Goal: Task Accomplishment & Management: Complete application form

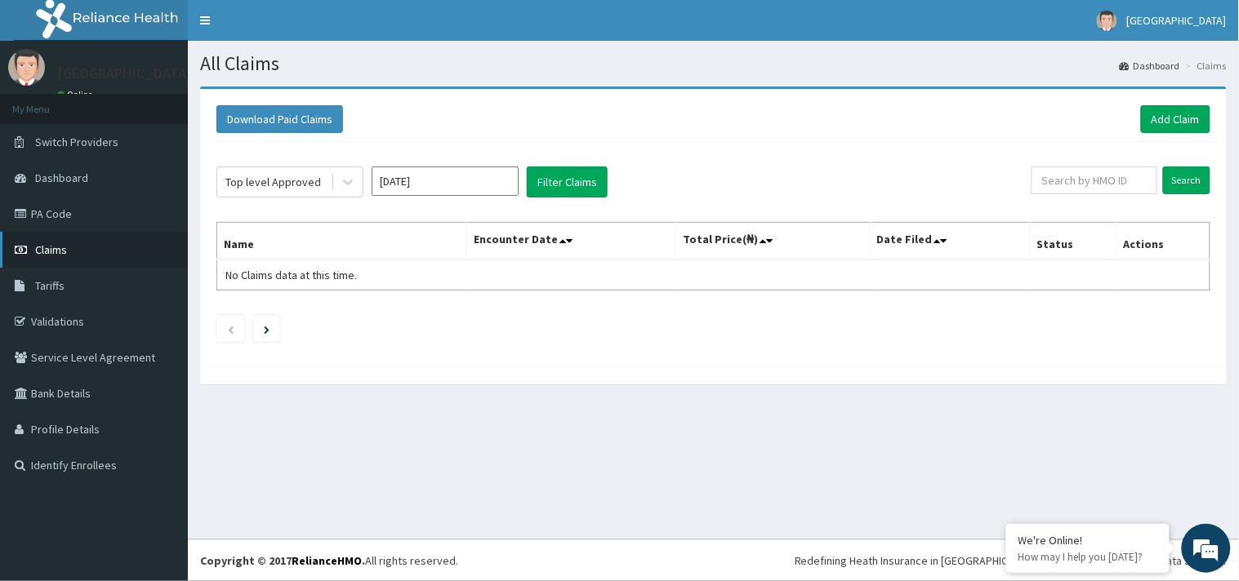
click at [51, 248] on span "Claims" at bounding box center [51, 249] width 32 height 15
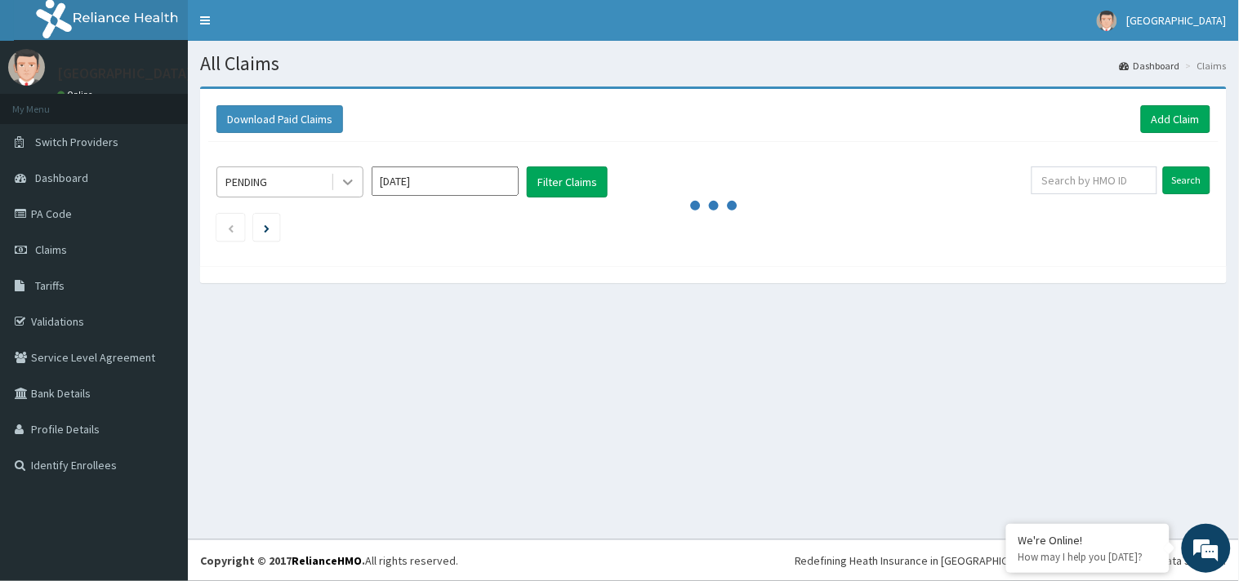
click at [358, 184] on div at bounding box center [347, 181] width 29 height 29
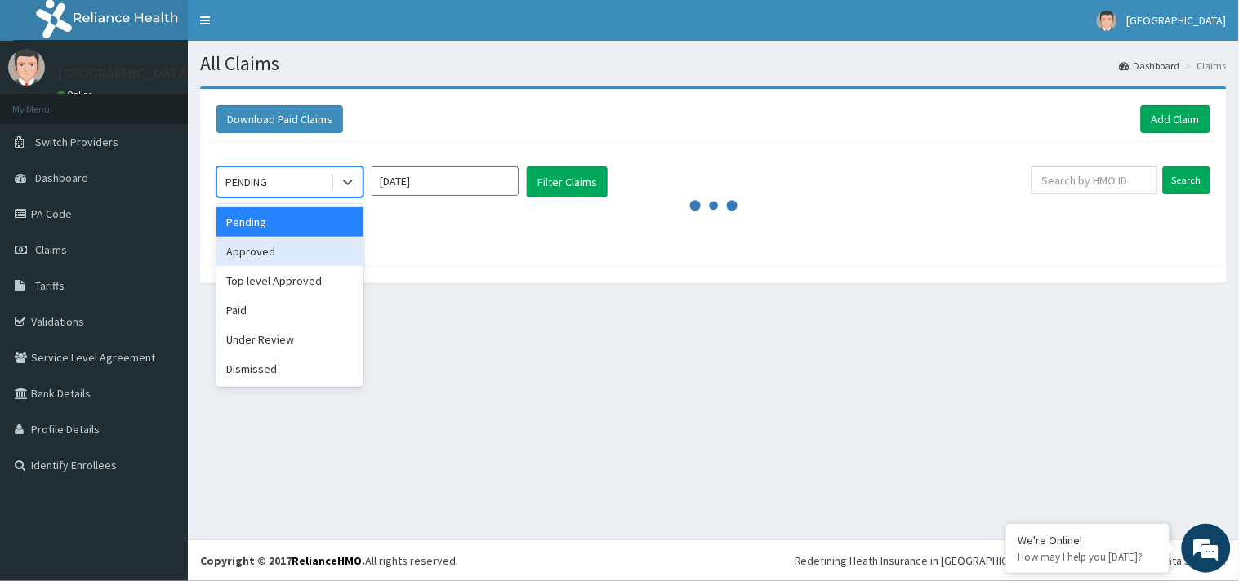
click at [307, 246] on div "Approved" at bounding box center [289, 251] width 147 height 29
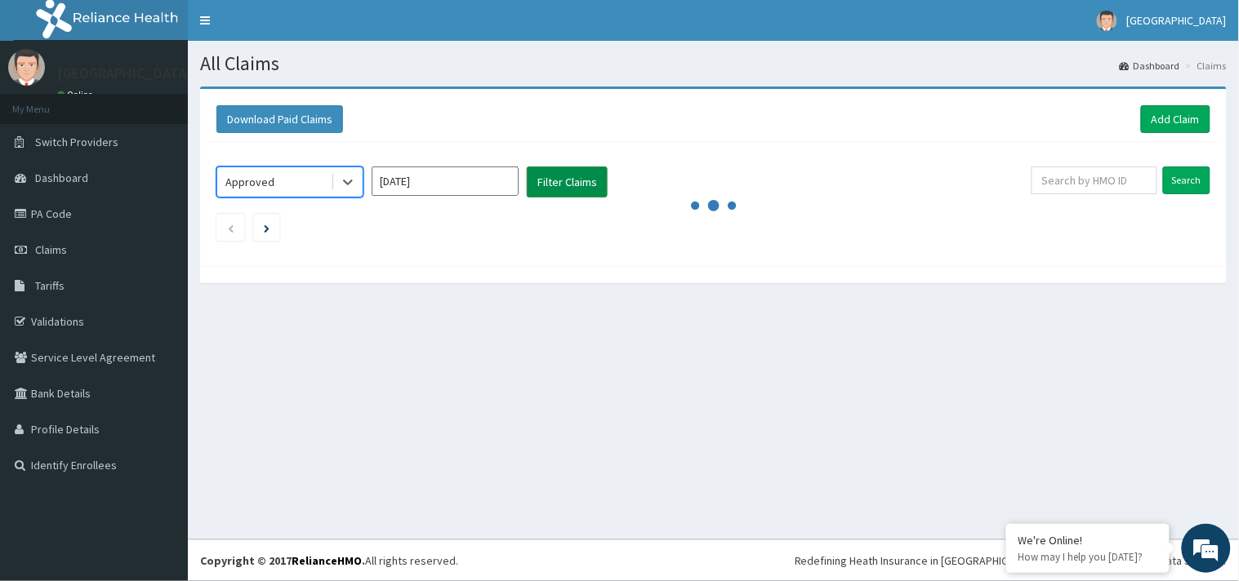
click at [545, 185] on button "Filter Claims" at bounding box center [567, 182] width 81 height 31
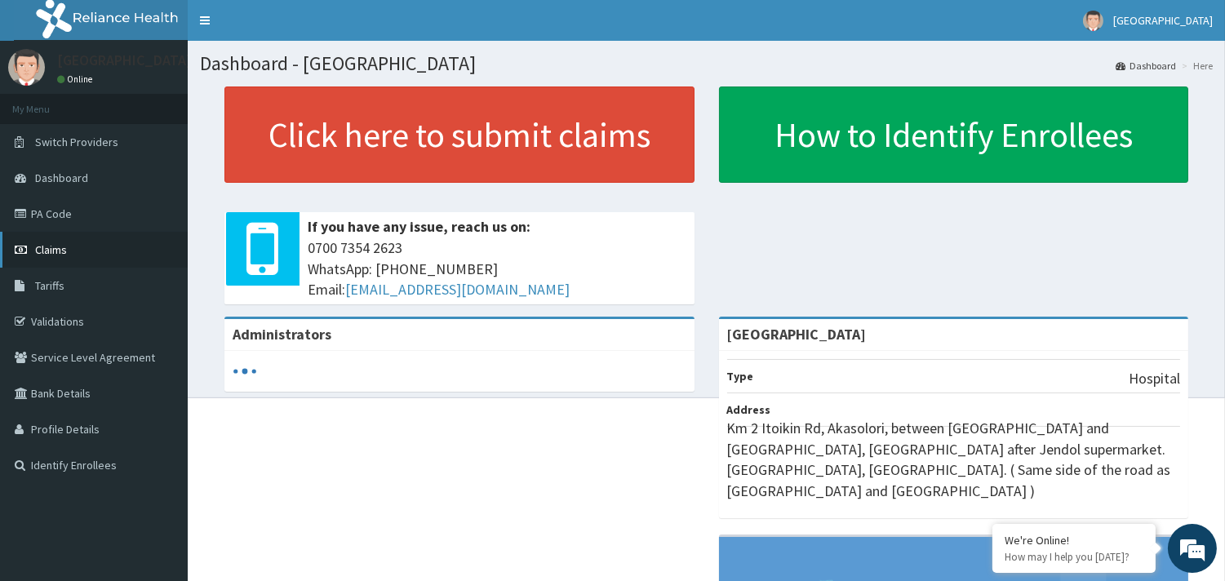
click at [56, 262] on link "Claims" at bounding box center [94, 250] width 188 height 36
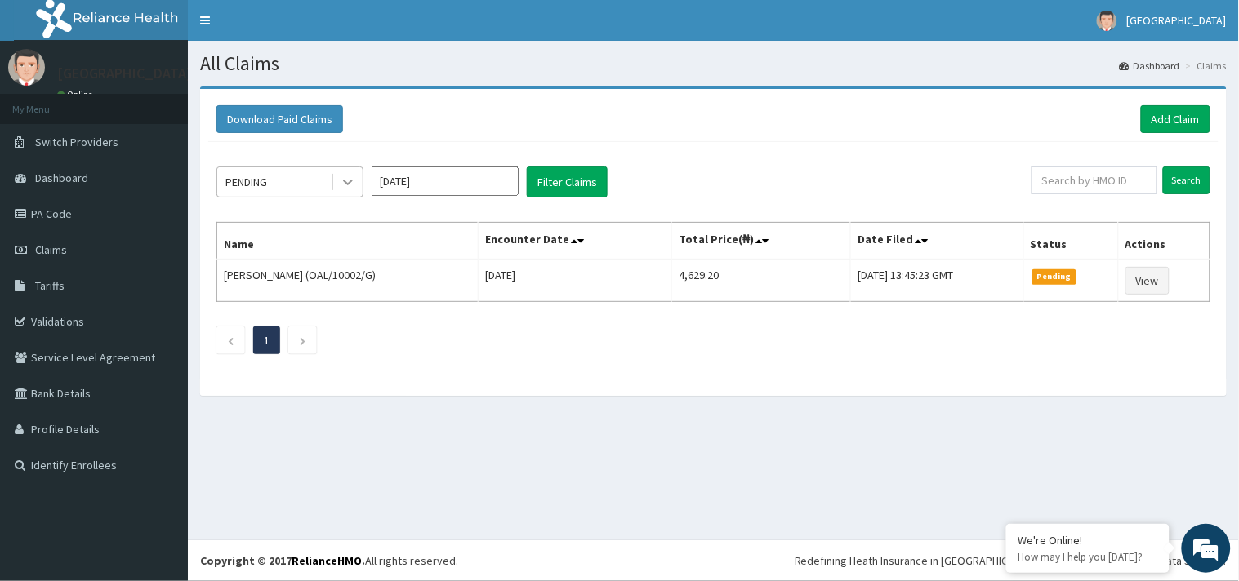
click at [352, 181] on icon at bounding box center [348, 183] width 10 height 6
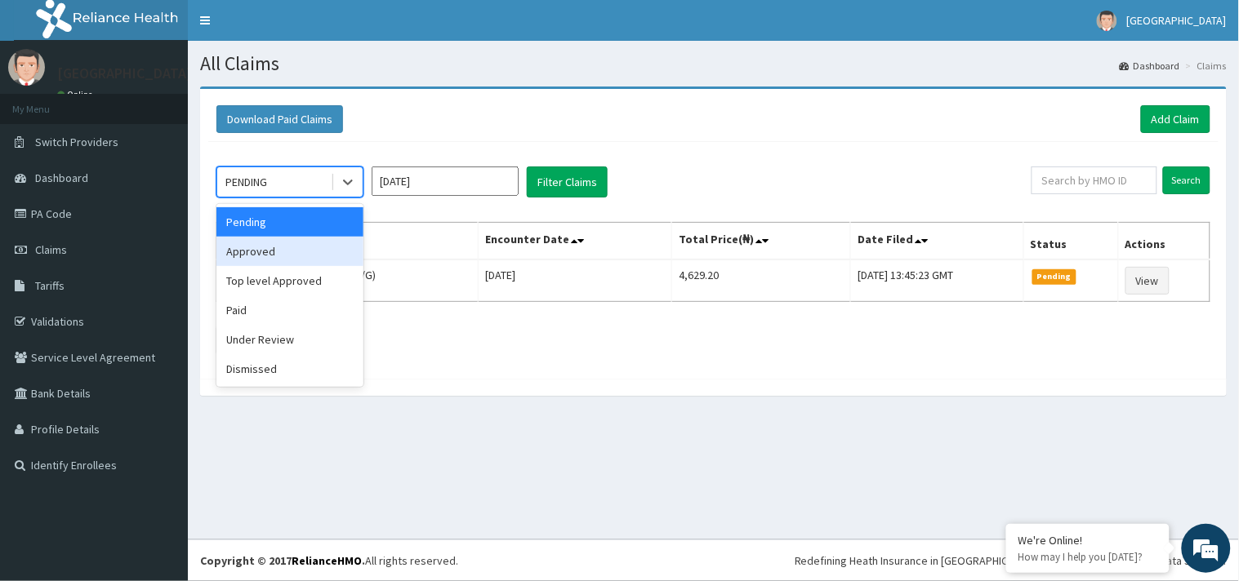
click at [300, 260] on div "Approved" at bounding box center [289, 251] width 147 height 29
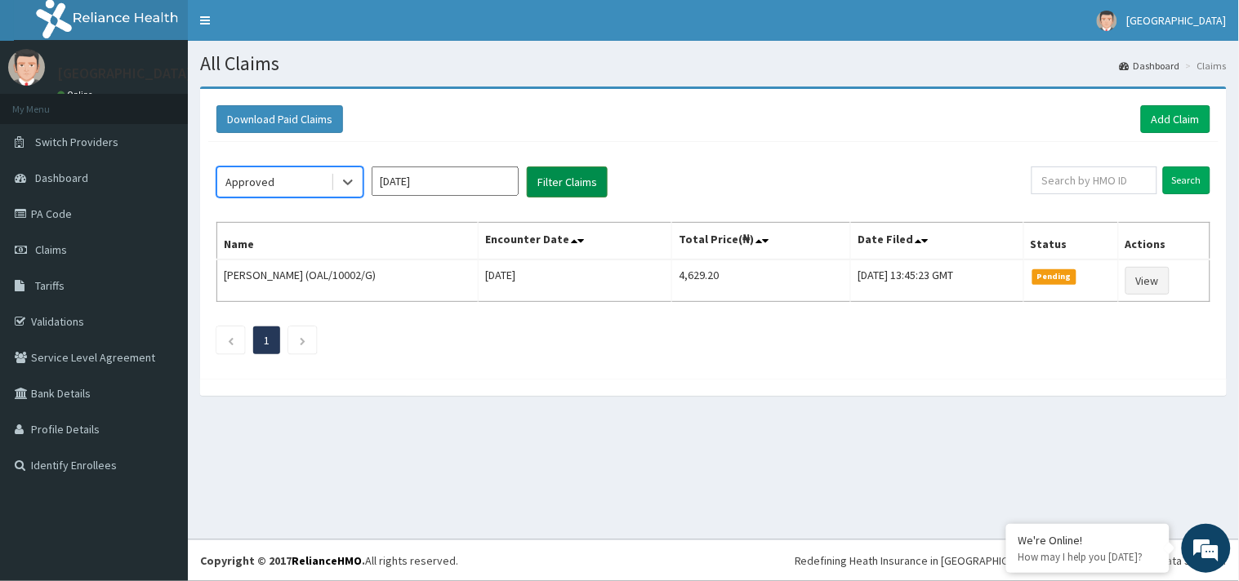
click at [562, 196] on button "Filter Claims" at bounding box center [567, 182] width 81 height 31
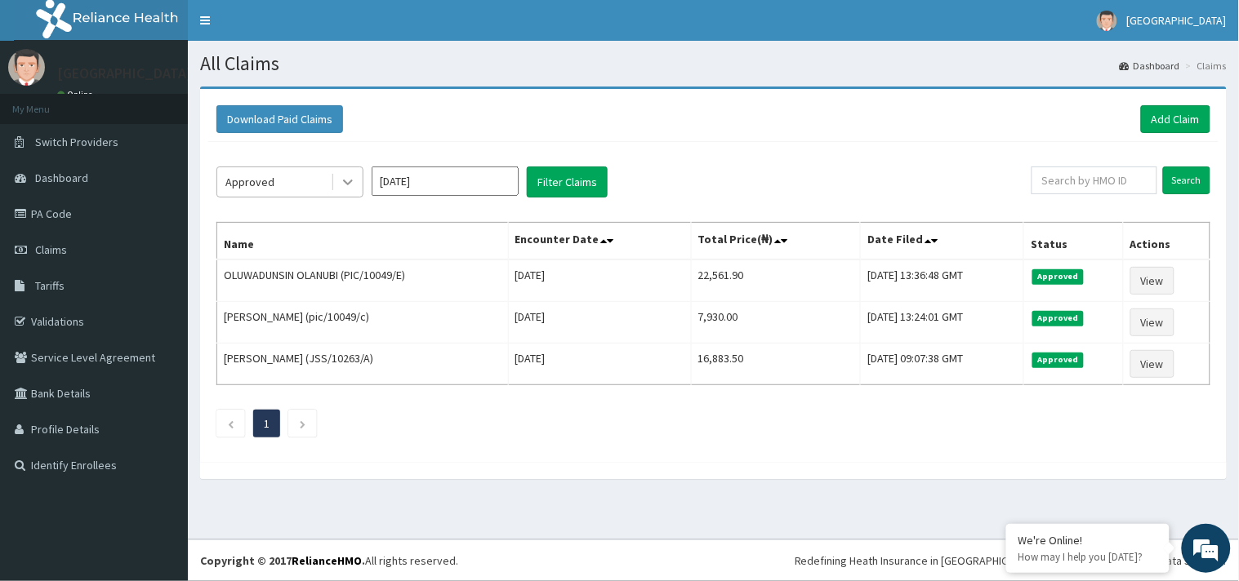
drag, startPoint x: 353, startPoint y: 181, endPoint x: 349, endPoint y: 193, distance: 12.9
click at [354, 180] on icon at bounding box center [348, 182] width 16 height 16
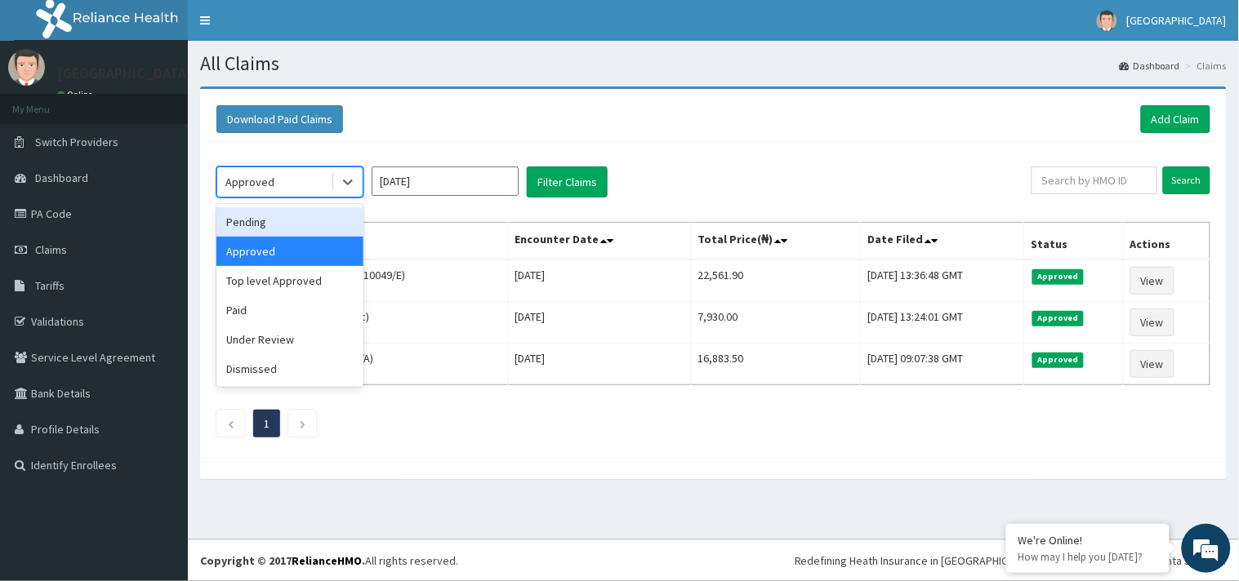
click at [320, 227] on div "Pending" at bounding box center [289, 221] width 147 height 29
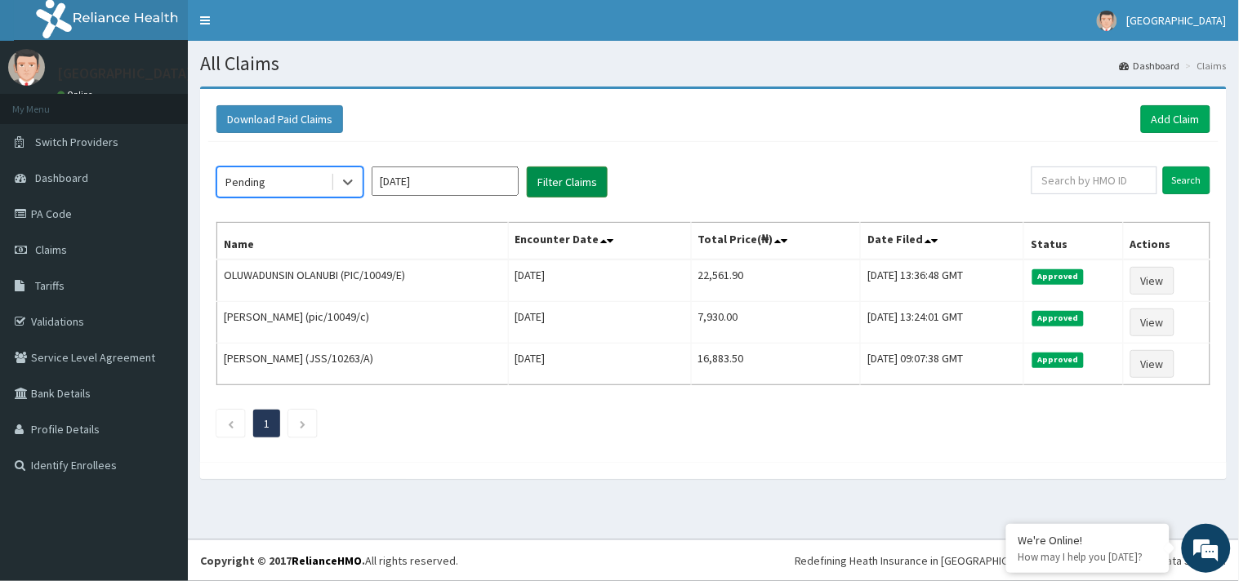
click at [543, 185] on button "Filter Claims" at bounding box center [567, 182] width 81 height 31
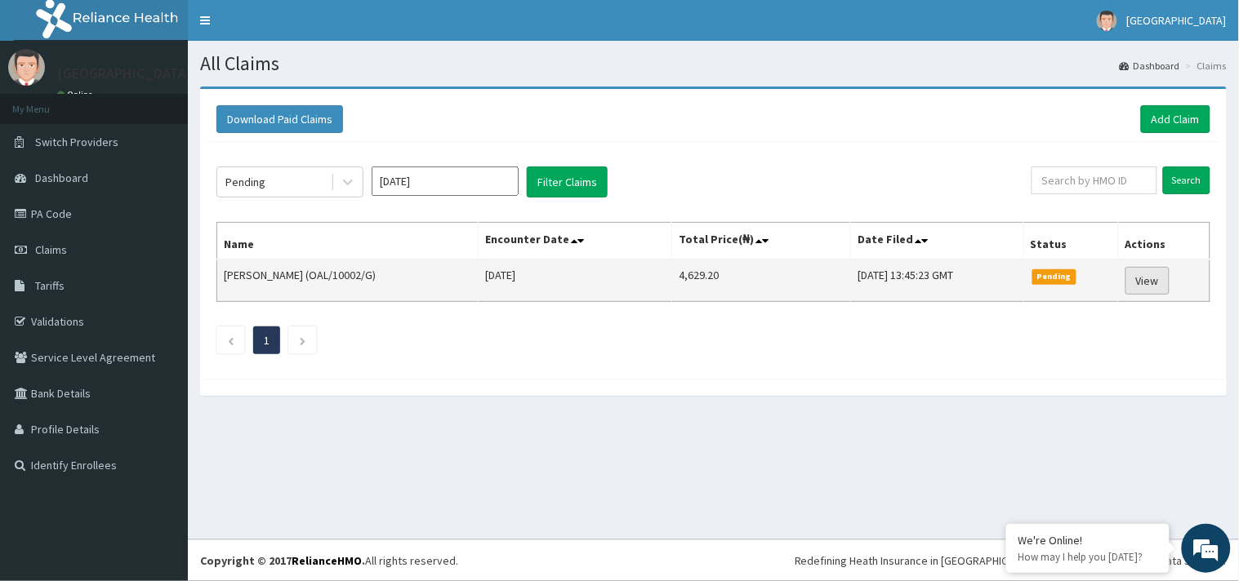
click at [1154, 276] on link "View" at bounding box center [1147, 281] width 44 height 28
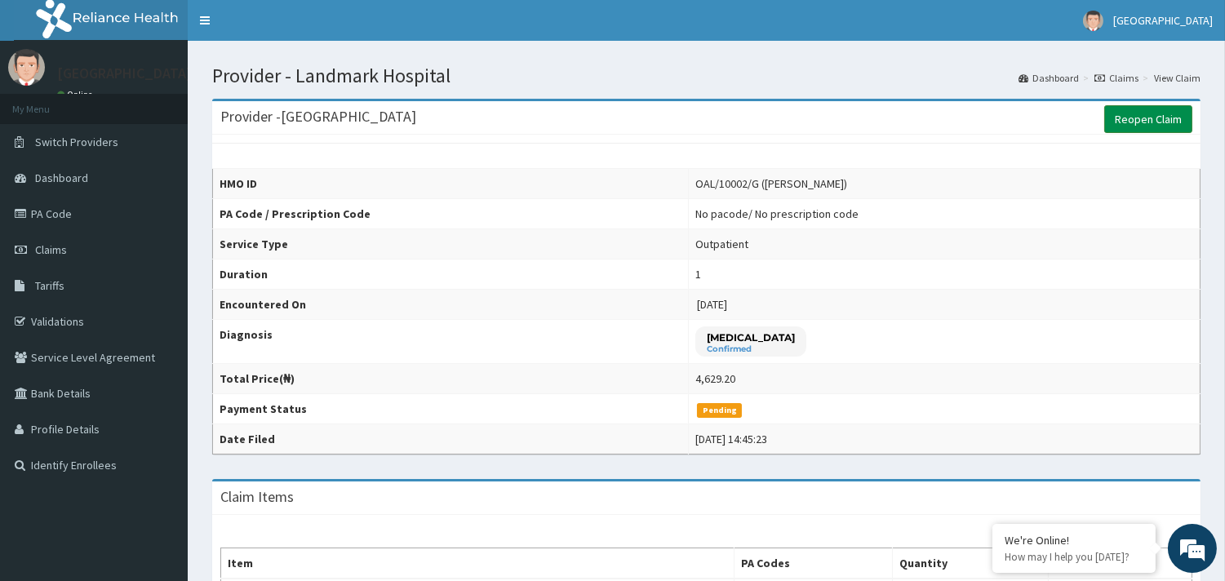
click at [1133, 119] on link "Reopen Claim" at bounding box center [1149, 119] width 88 height 28
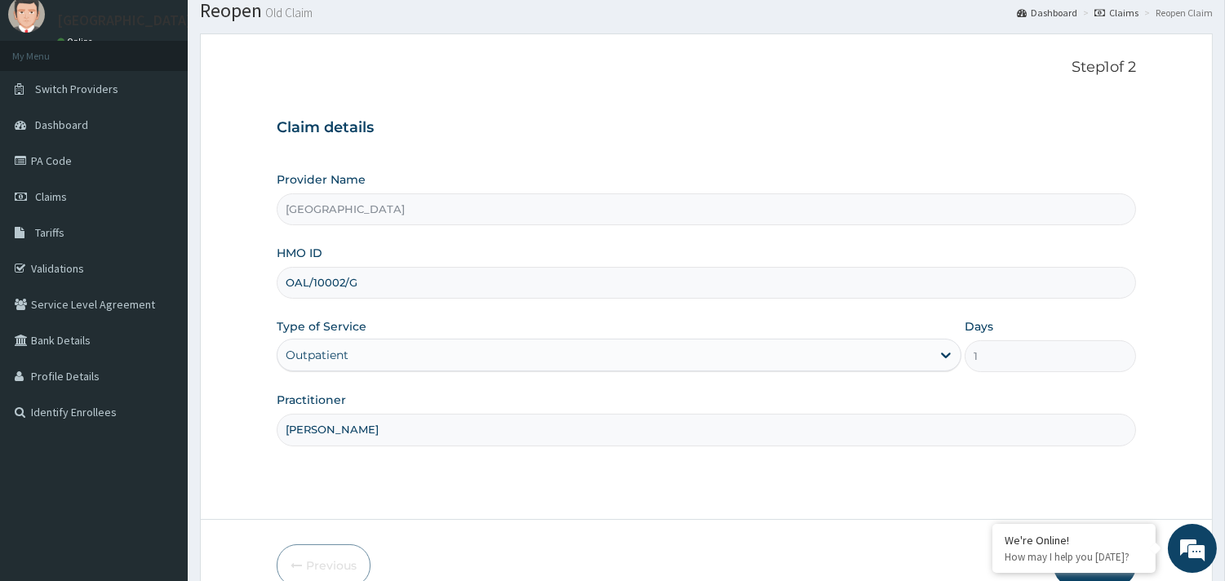
scroll to position [139, 0]
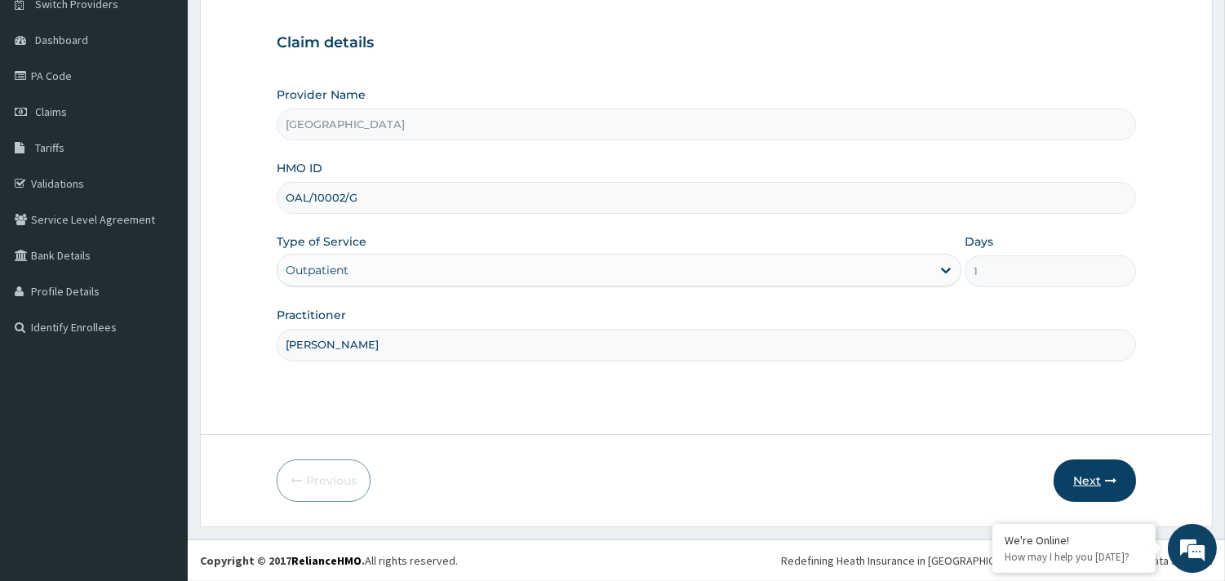
click at [1083, 487] on button "Next" at bounding box center [1095, 481] width 82 height 42
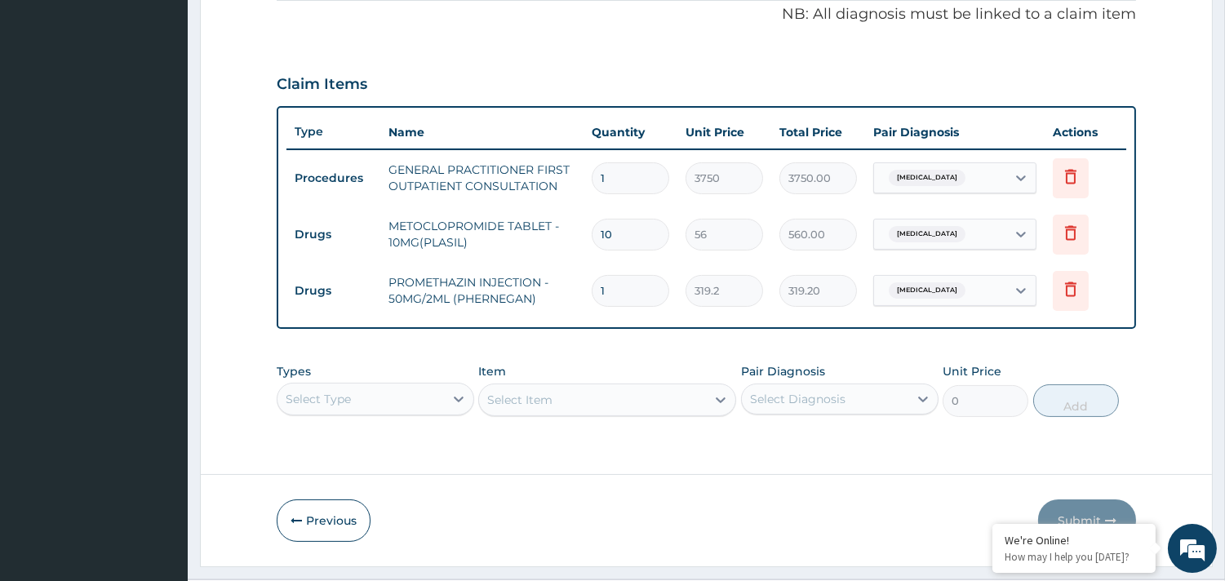
scroll to position [0, 0]
click at [447, 400] on div "Select Type" at bounding box center [376, 399] width 198 height 33
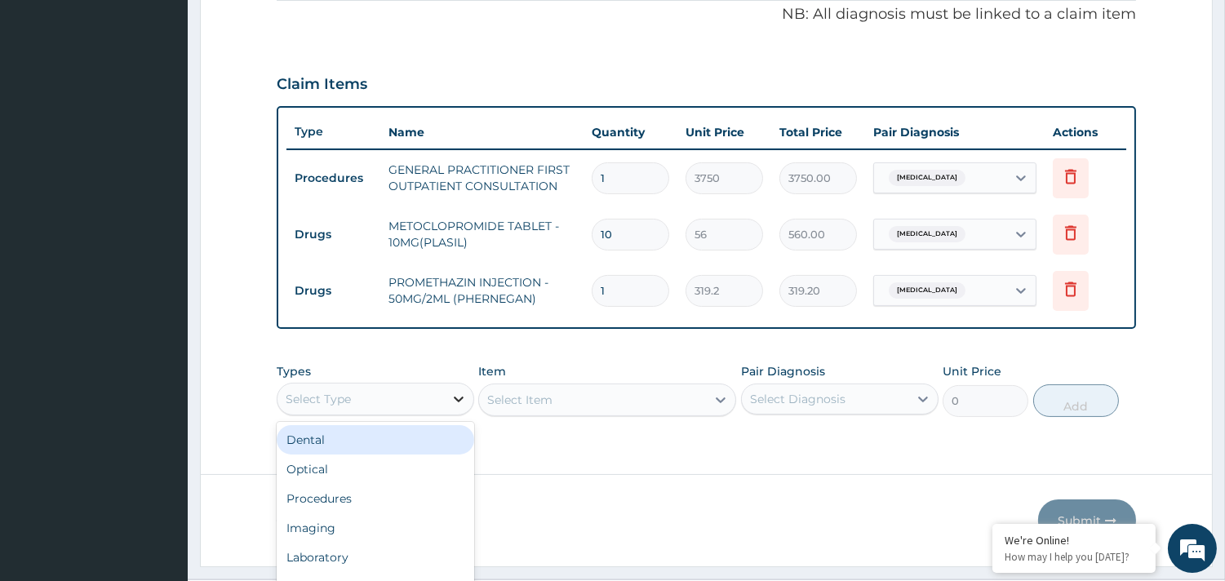
scroll to position [45, 0]
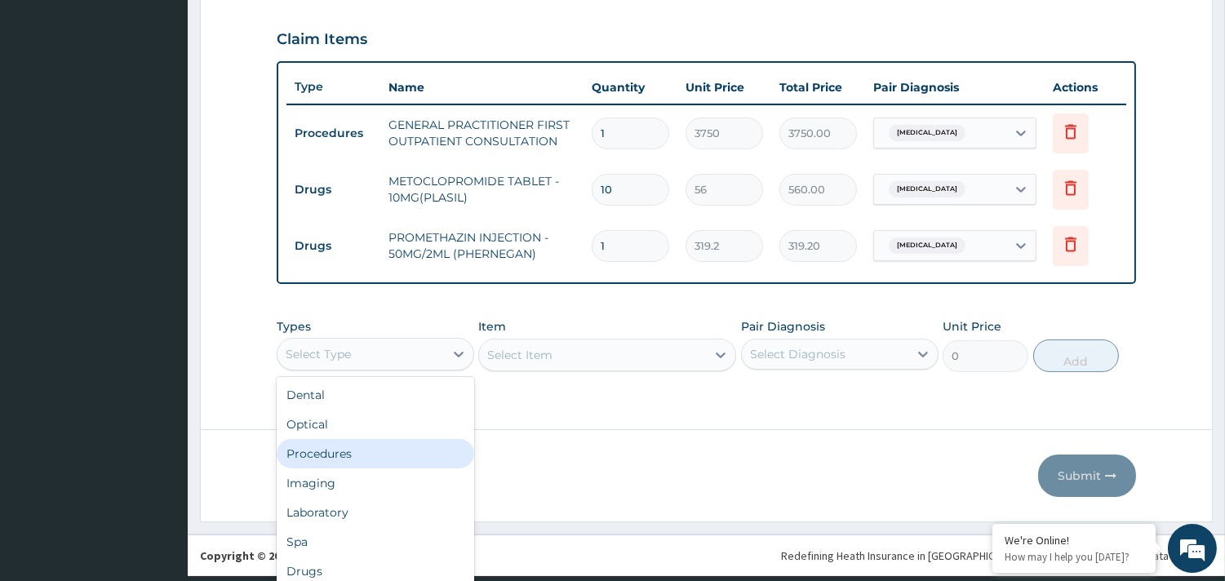
click at [425, 462] on div "Procedures" at bounding box center [376, 453] width 198 height 29
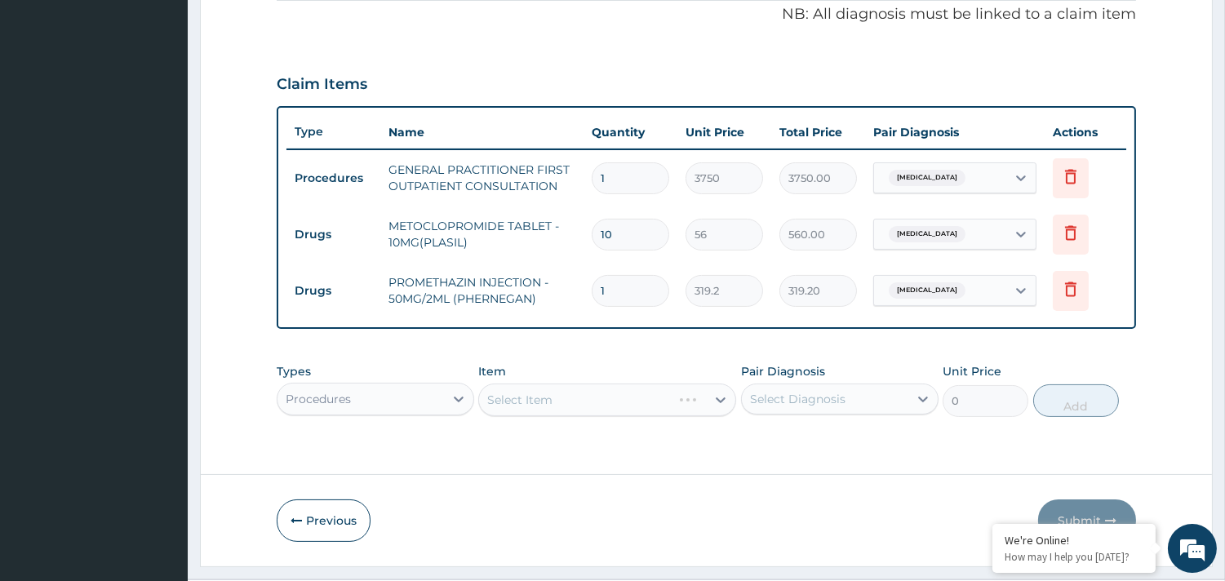
scroll to position [540, 0]
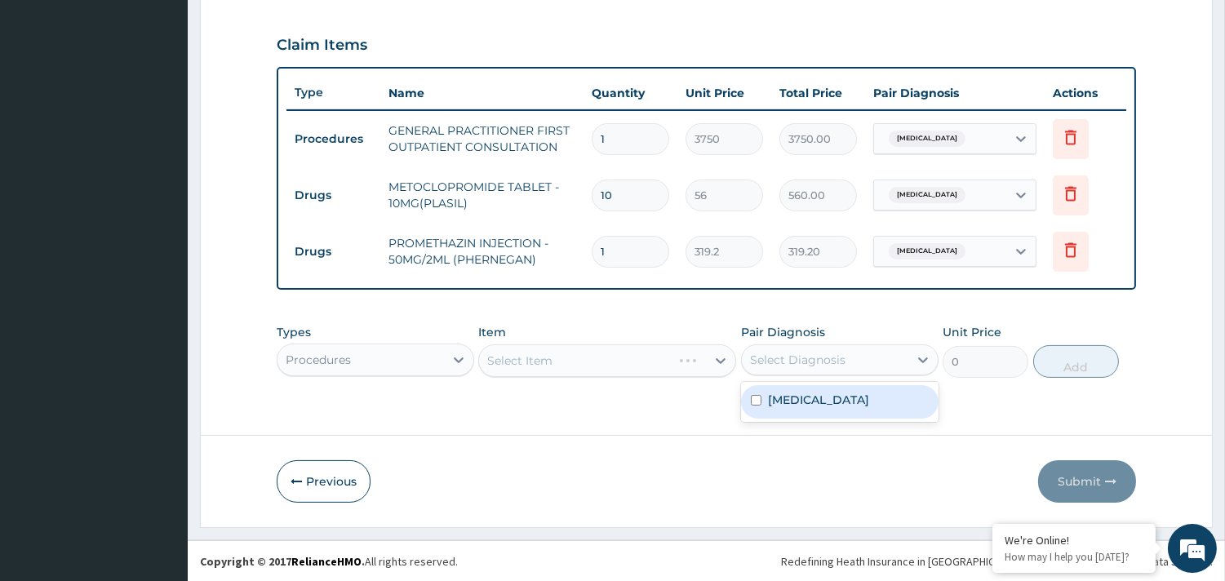
click at [810, 361] on div "Select Diagnosis" at bounding box center [798, 360] width 96 height 16
click at [803, 403] on label "[MEDICAL_DATA]" at bounding box center [818, 400] width 101 height 16
checkbox input "true"
click at [719, 364] on icon at bounding box center [721, 361] width 16 height 16
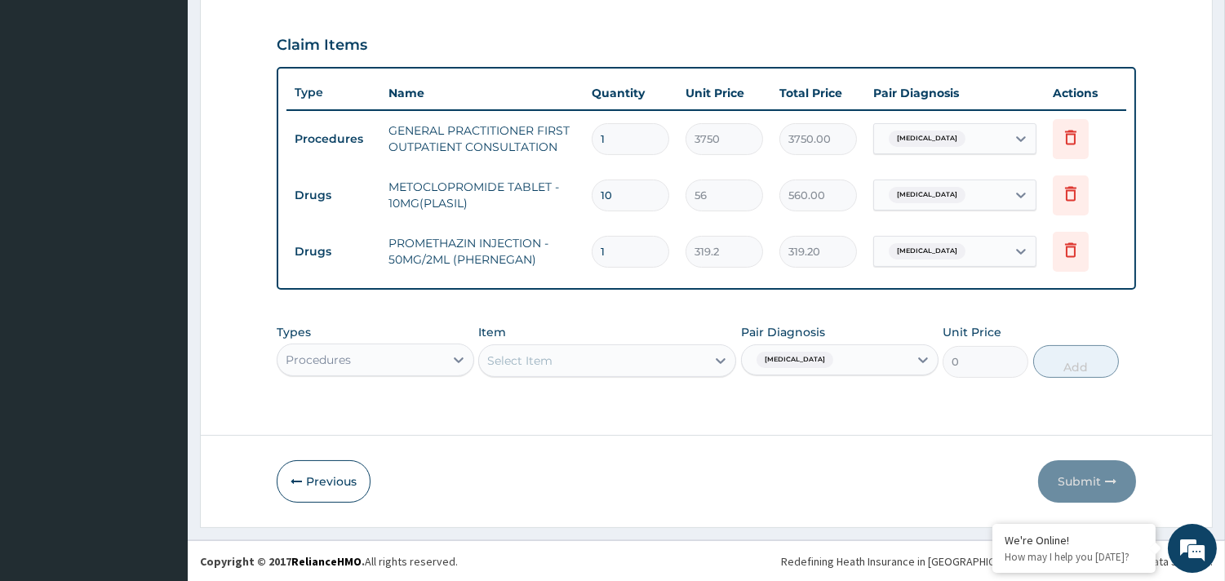
scroll to position [0, 0]
click at [610, 316] on div "Types Procedures Item Select is focused ,type to refine list, press Down to ope…" at bounding box center [707, 351] width 860 height 70
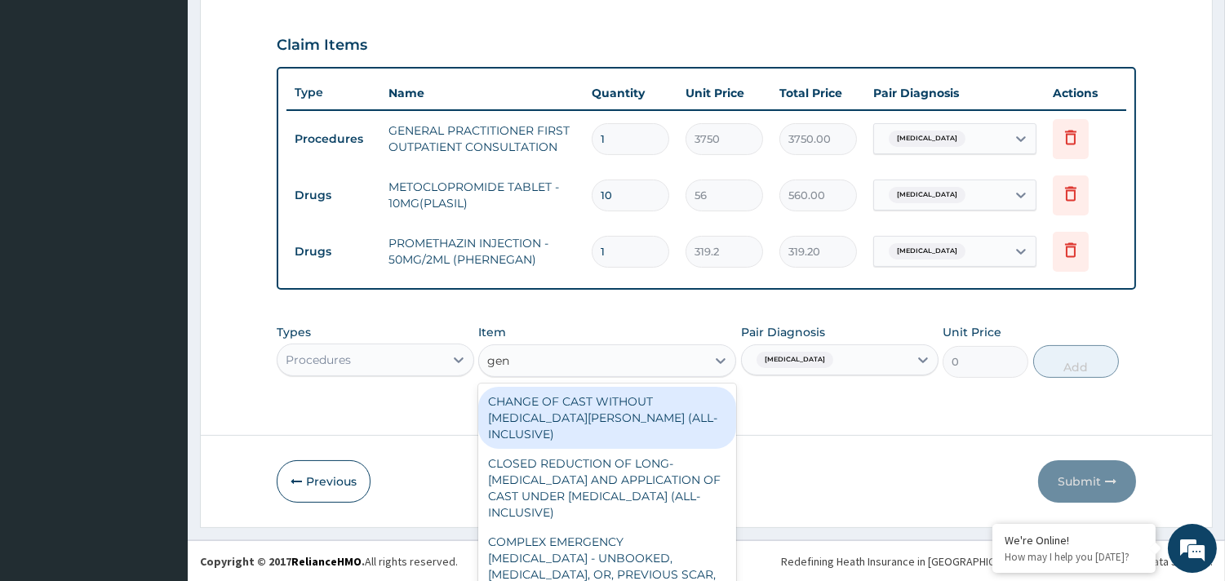
scroll to position [549, 0]
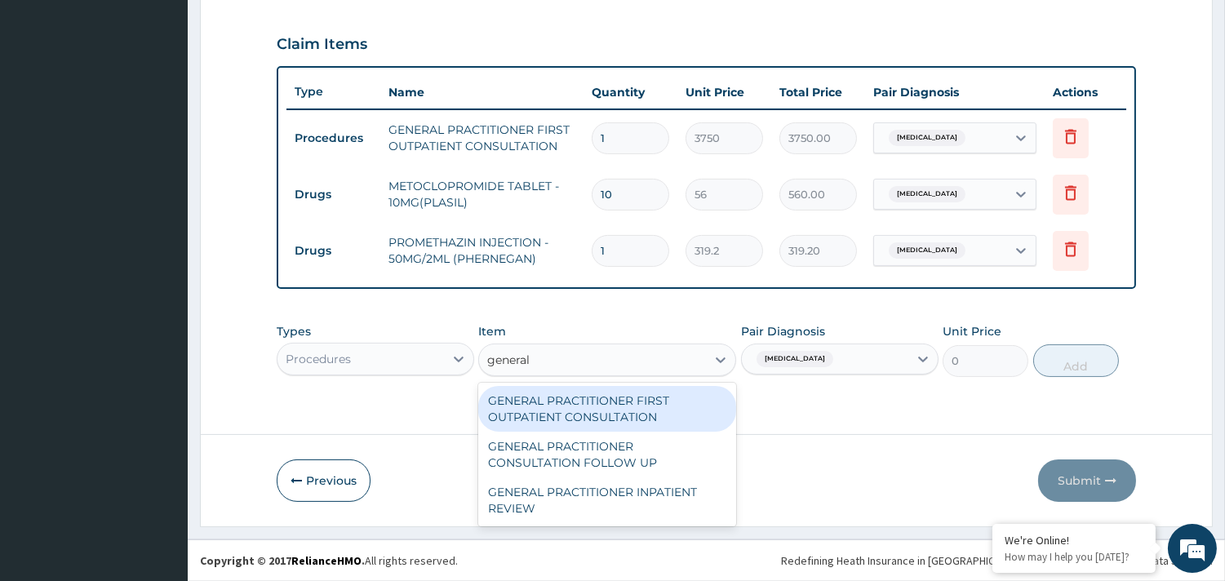
type input "general p"
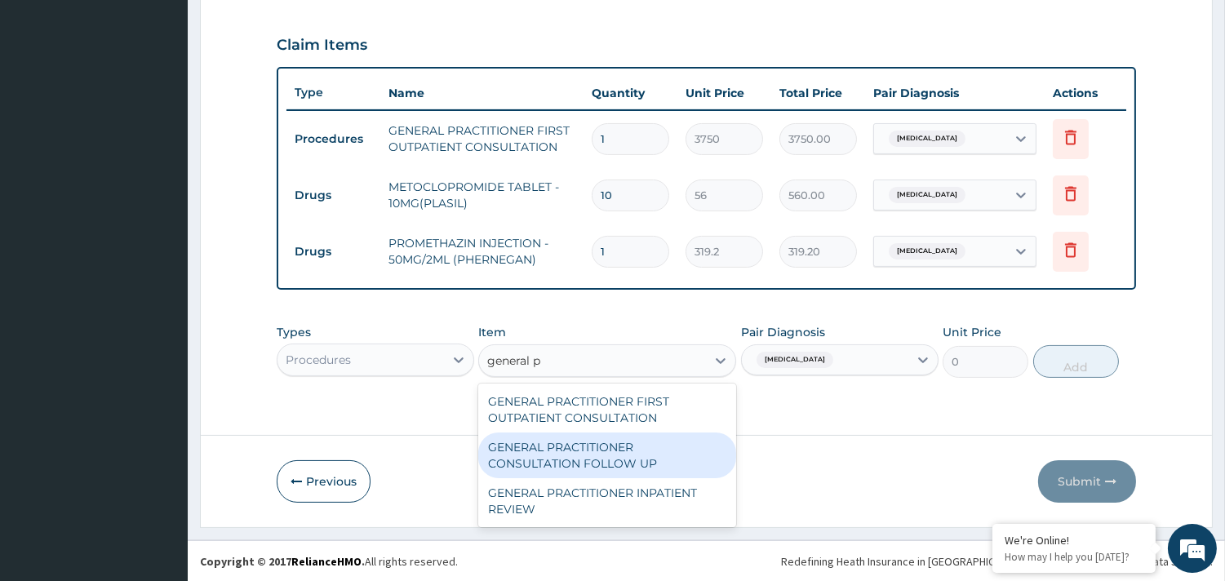
click at [573, 442] on div "GENERAL PRACTITIONER CONSULTATION FOLLOW UP" at bounding box center [607, 456] width 258 height 46
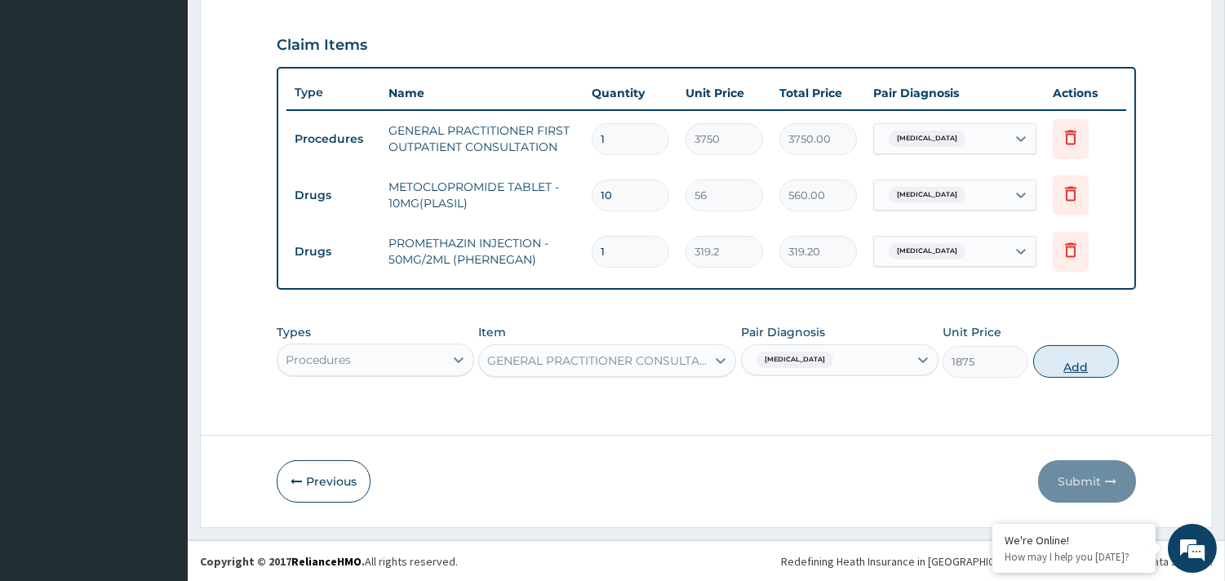
click at [1073, 364] on button "Add" at bounding box center [1077, 361] width 86 height 33
type input "0"
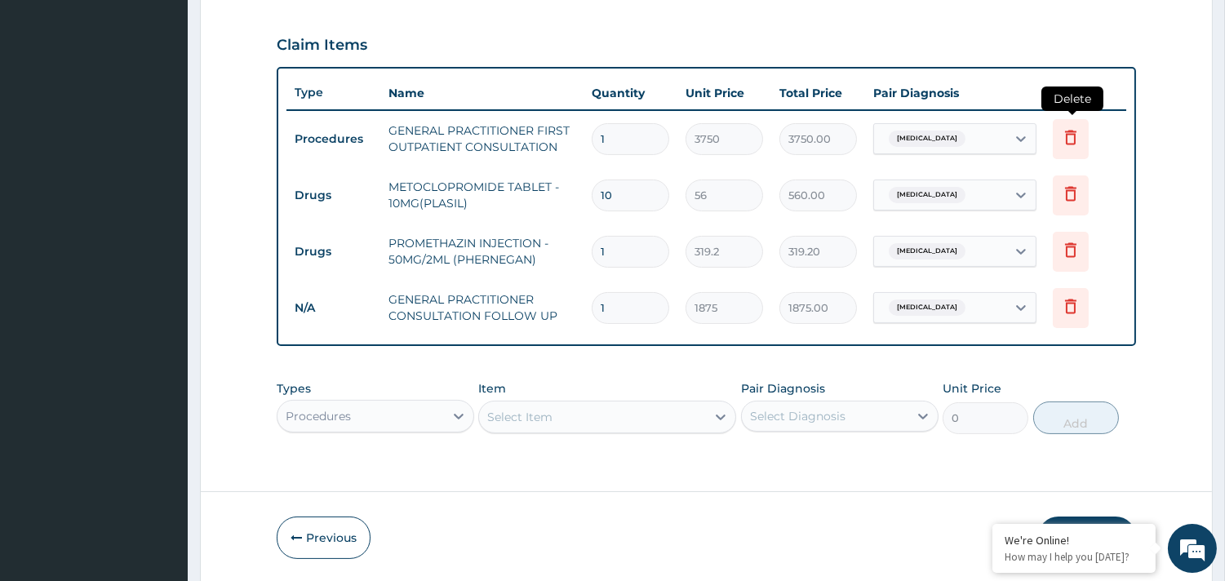
click at [1078, 139] on icon at bounding box center [1071, 137] width 20 height 20
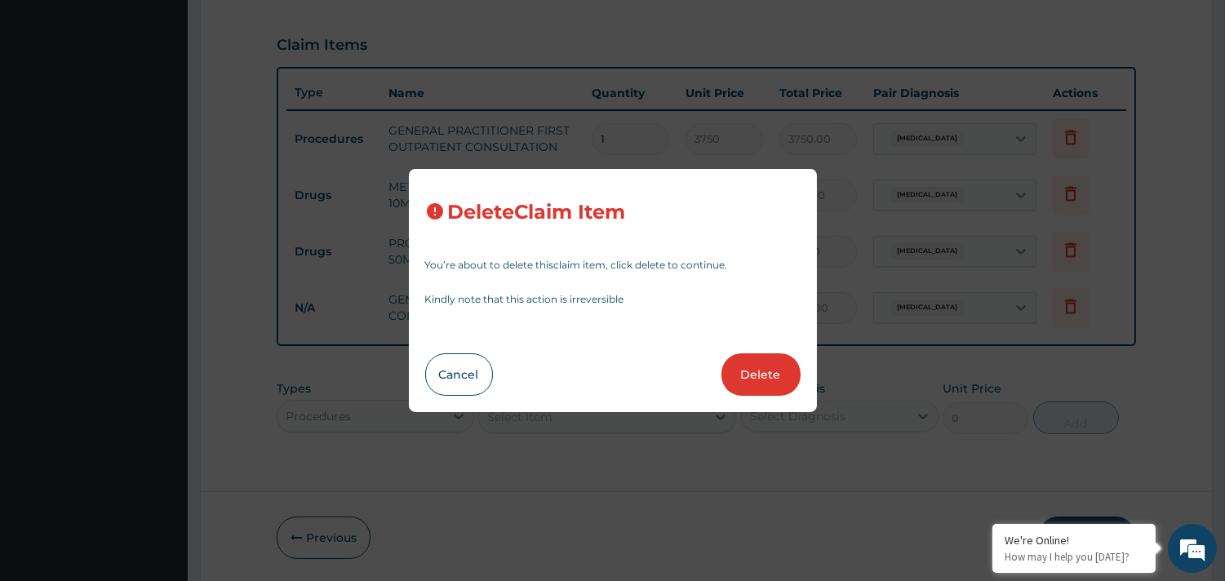
click at [779, 385] on button "Delete" at bounding box center [761, 375] width 79 height 42
type input "10"
type input "56"
type input "560.00"
type input "1"
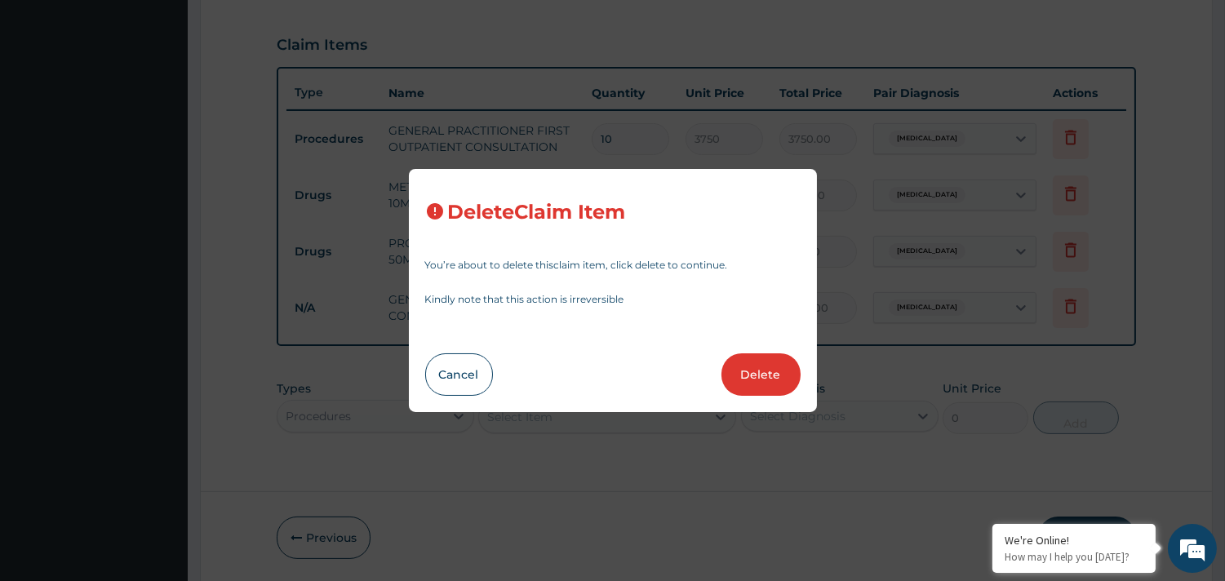
type input "319.2"
type input "319.20"
type input "1875"
type input "1875.00"
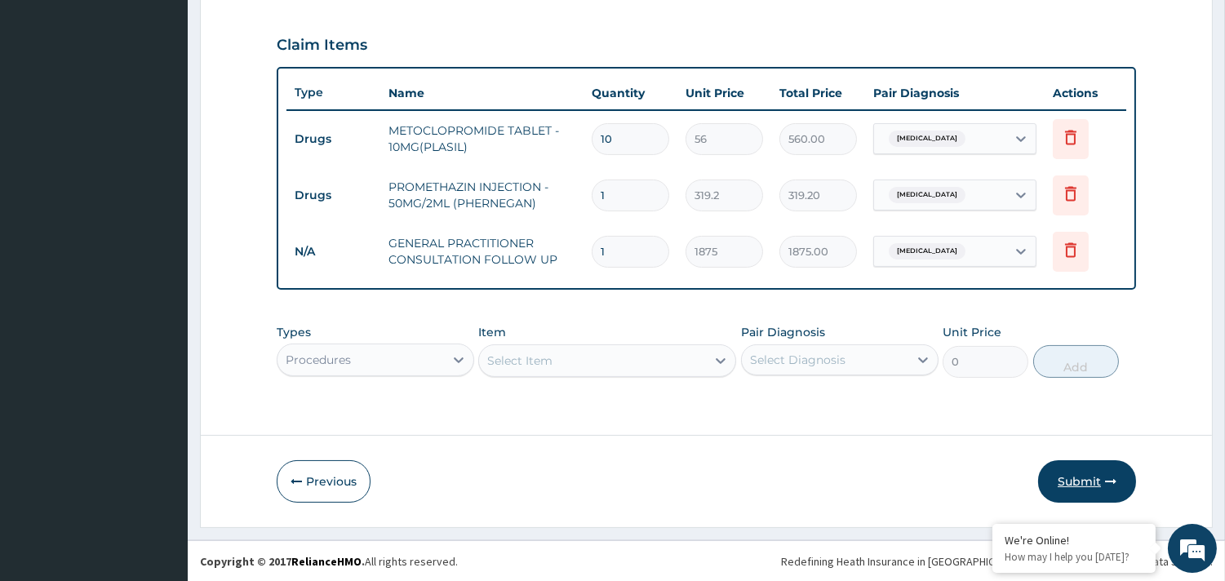
click at [1086, 480] on button "Submit" at bounding box center [1088, 481] width 98 height 42
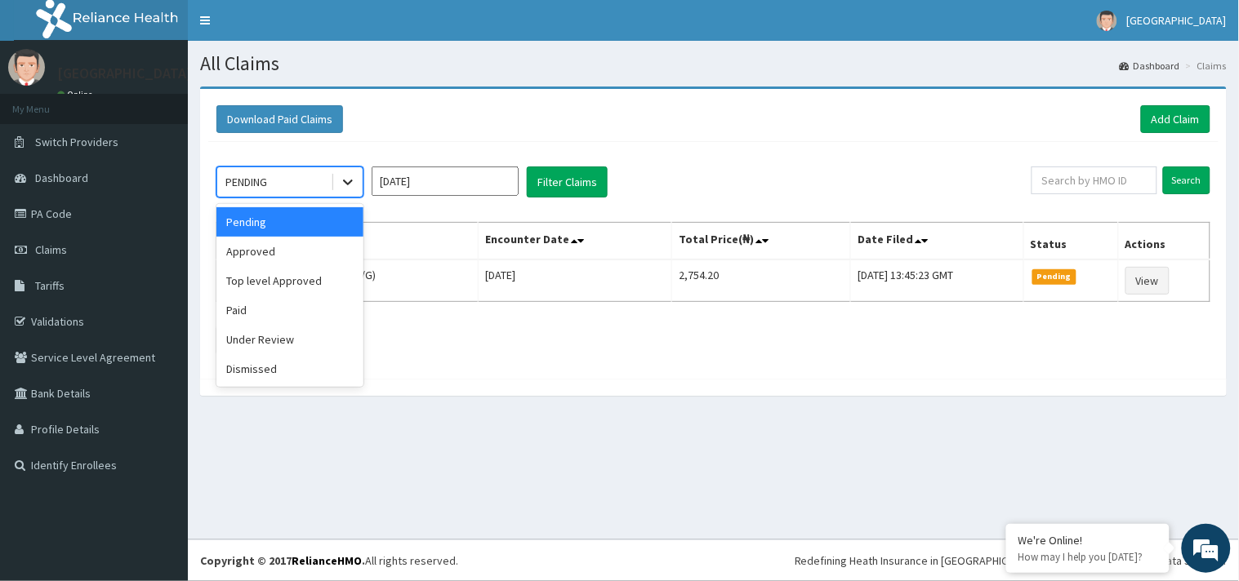
click at [340, 186] on icon at bounding box center [348, 182] width 16 height 16
click at [320, 274] on div "Top level Approved" at bounding box center [289, 280] width 147 height 29
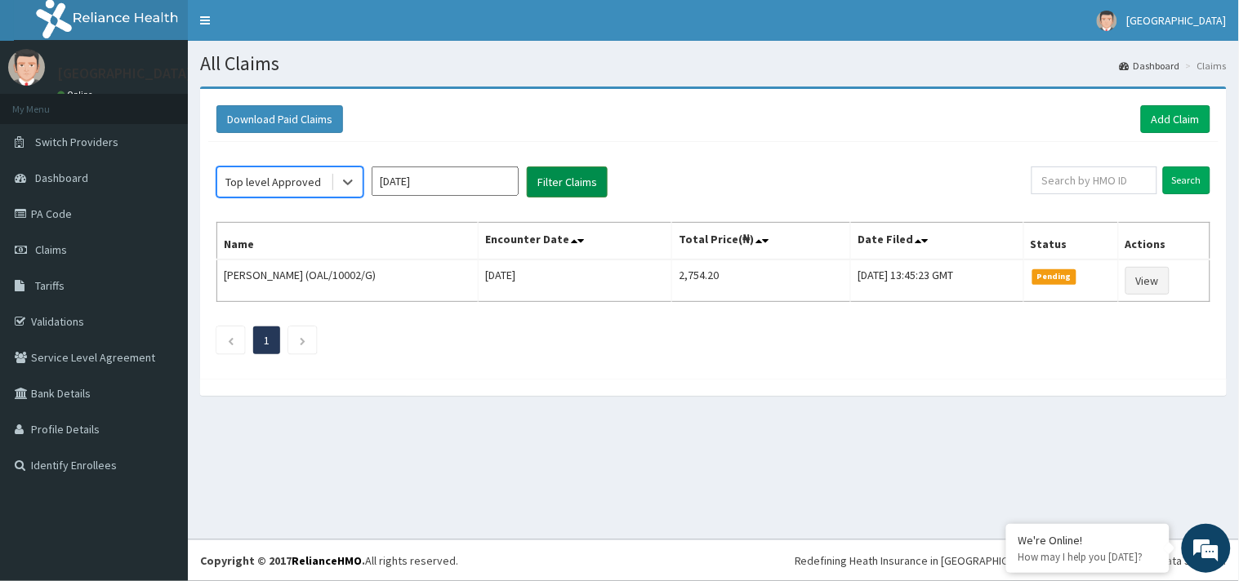
click at [575, 184] on button "Filter Claims" at bounding box center [567, 182] width 81 height 31
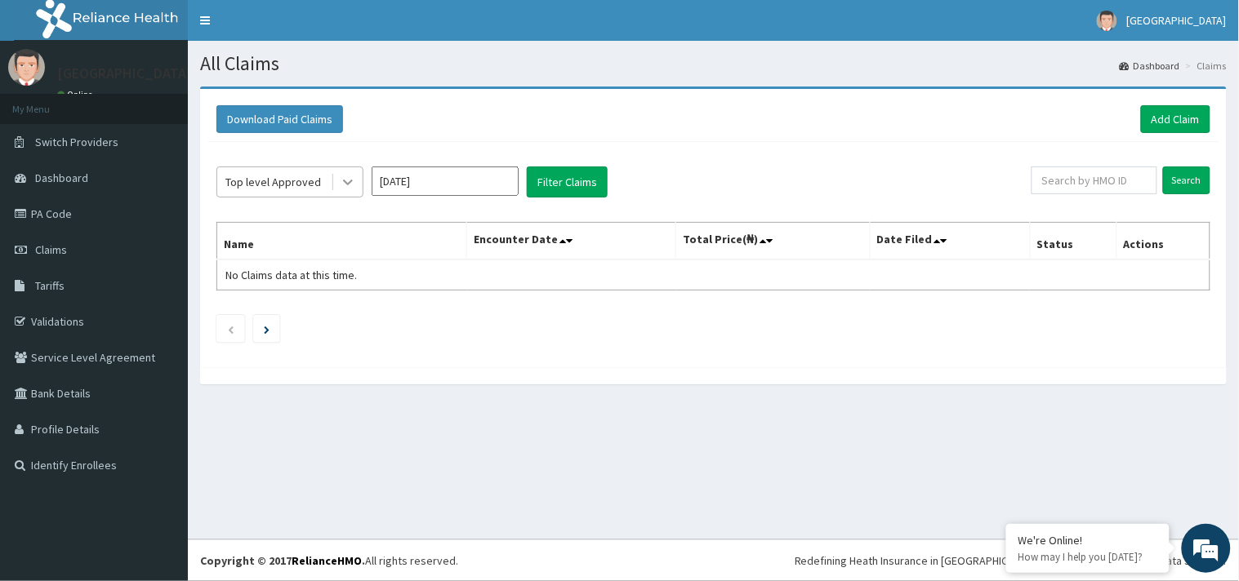
click at [355, 177] on icon at bounding box center [348, 182] width 16 height 16
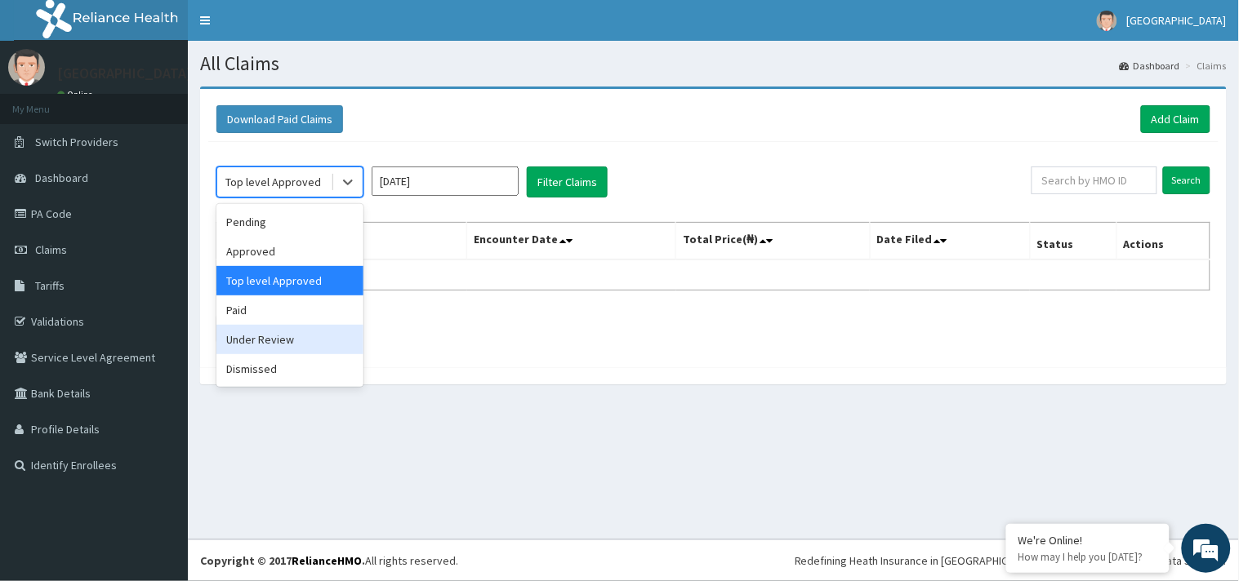
click at [300, 349] on div "Under Review" at bounding box center [289, 339] width 147 height 29
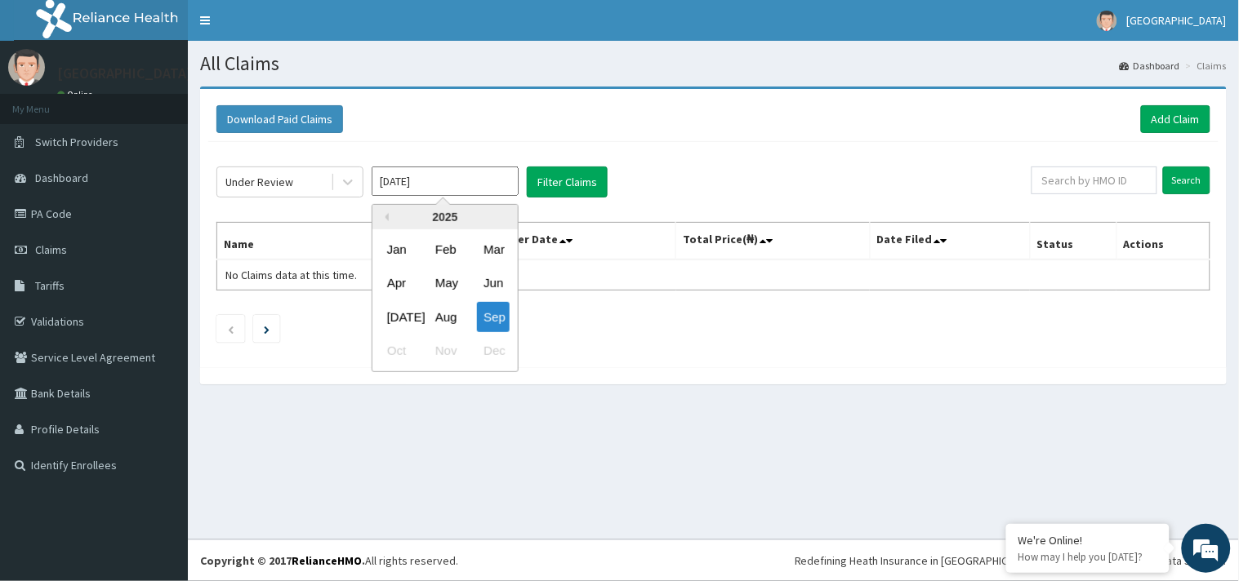
click at [496, 183] on input "[DATE]" at bounding box center [444, 181] width 147 height 29
click at [438, 319] on div "Aug" at bounding box center [445, 317] width 33 height 30
type input "[DATE]"
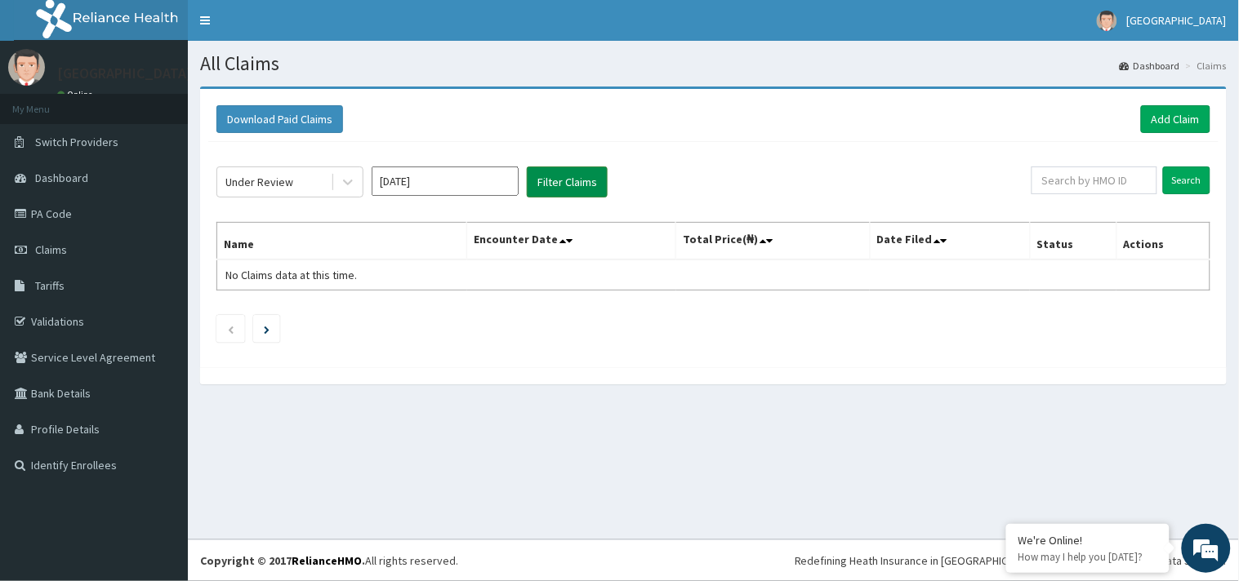
click at [586, 178] on button "Filter Claims" at bounding box center [567, 182] width 81 height 31
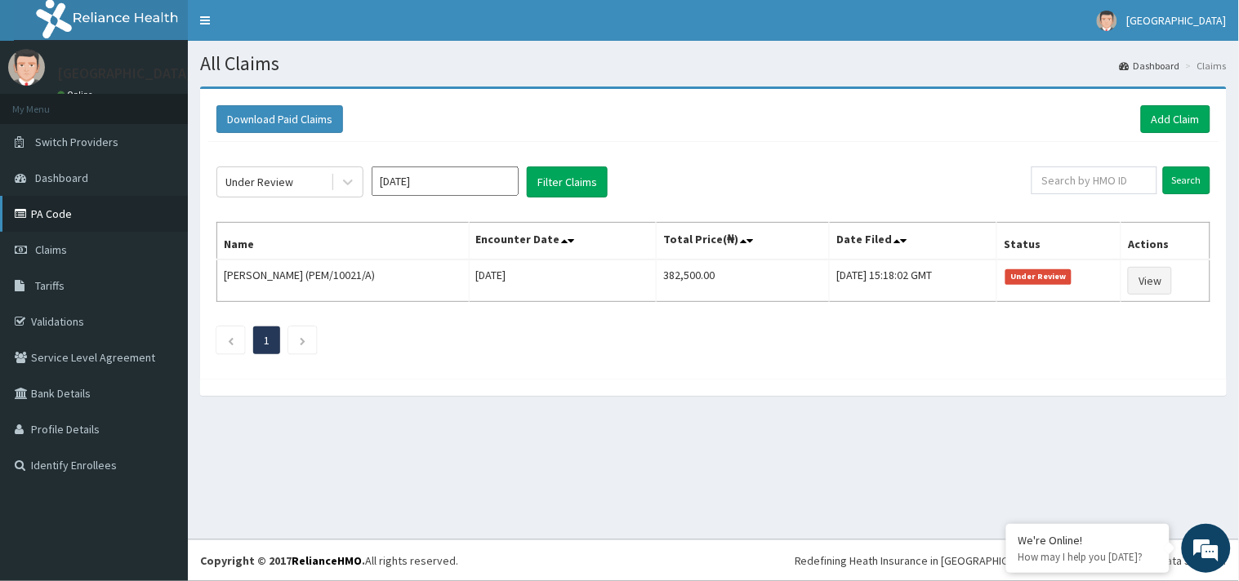
click at [86, 208] on link "PA Code" at bounding box center [94, 214] width 188 height 36
